Goal: Navigation & Orientation: Find specific page/section

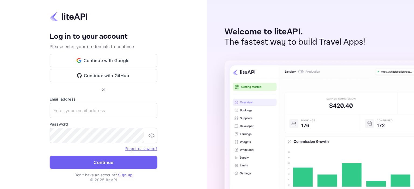
type input "[EMAIL_ADDRESS][PERSON_NAME][DOMAIN_NAME]"
click at [122, 164] on button "Continue" at bounding box center [104, 162] width 108 height 13
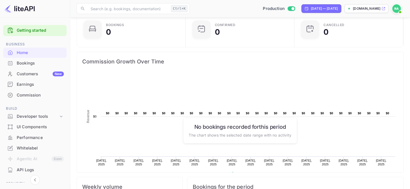
scroll to position [18, 0]
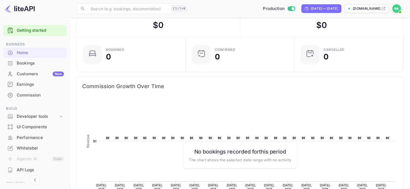
click at [35, 148] on div "Whitelabel" at bounding box center [40, 148] width 47 height 6
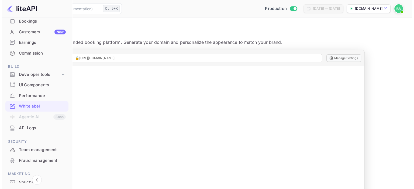
scroll to position [42, 0]
click at [31, 130] on div "API Logs" at bounding box center [40, 128] width 47 height 6
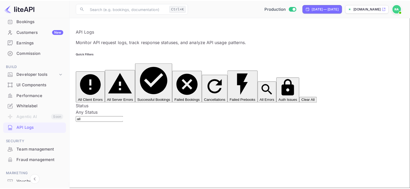
scroll to position [18, 0]
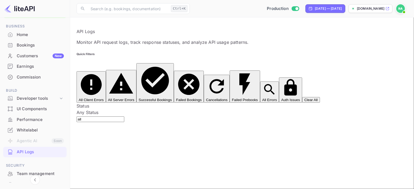
click at [28, 43] on div "Bookings" at bounding box center [40, 45] width 47 height 6
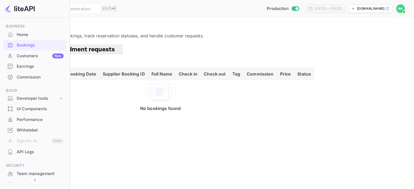
click at [25, 34] on div "Home" at bounding box center [40, 35] width 47 height 6
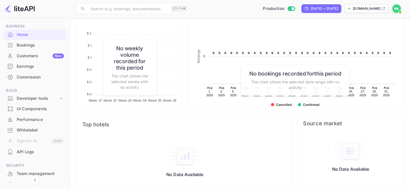
scroll to position [222, 0]
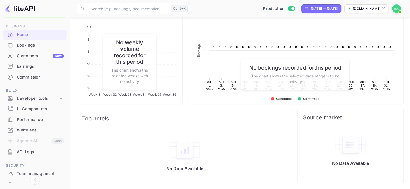
click at [28, 119] on div "Performance" at bounding box center [40, 120] width 47 height 6
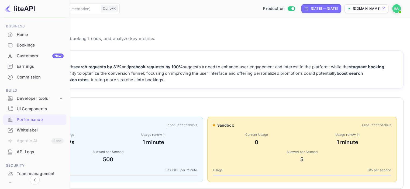
click at [164, 151] on div "Allowed per Second" at bounding box center [108, 152] width 178 height 5
